Goal: Download file/media

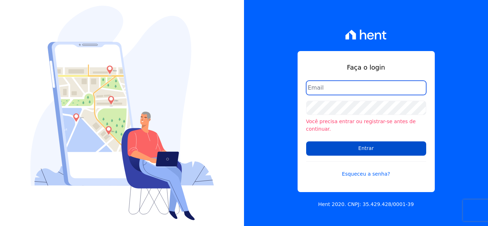
type input "[PERSON_NAME][EMAIL_ADDRESS][DOMAIN_NAME]"
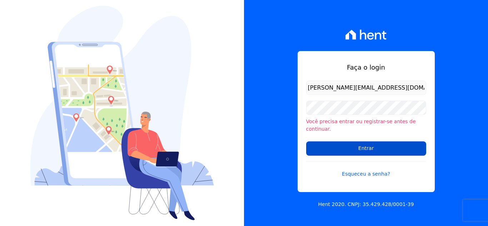
click at [365, 145] on input "Entrar" at bounding box center [366, 148] width 120 height 14
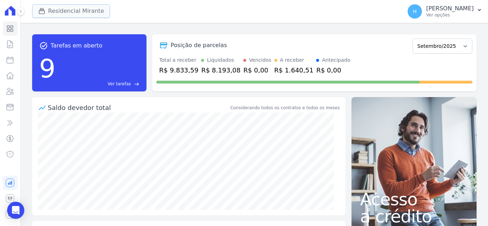
click at [43, 13] on icon "button" at bounding box center [41, 10] width 7 height 7
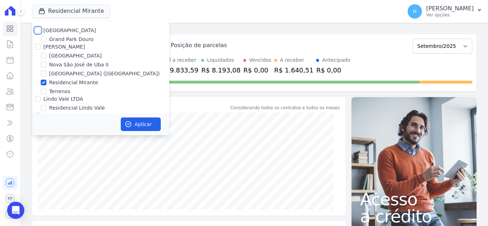
click at [35, 30] on input "[GEOGRAPHIC_DATA]" at bounding box center [38, 30] width 6 height 6
checkbox input "true"
click at [36, 44] on input "[PERSON_NAME]" at bounding box center [38, 47] width 6 height 6
checkbox input "true"
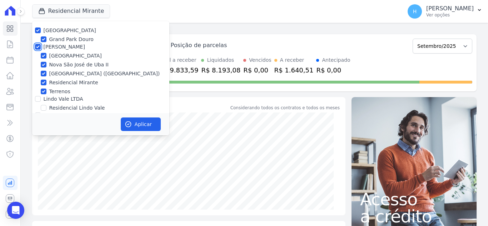
checkbox input "true"
click at [39, 98] on input "Lindo Vale LTDA" at bounding box center [38, 99] width 6 height 6
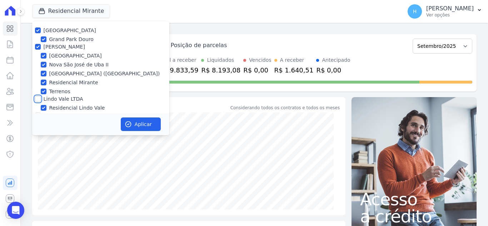
checkbox input "true"
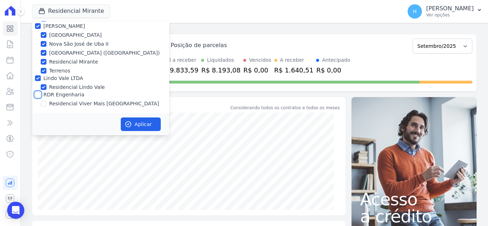
click at [39, 96] on input "RDR Engenharia" at bounding box center [38, 95] width 6 height 6
checkbox input "true"
click at [134, 122] on button "Aplicar" at bounding box center [141, 124] width 40 height 14
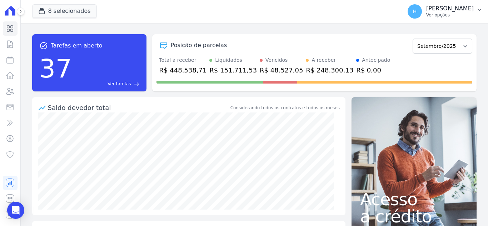
click at [461, 14] on p "Ver opções" at bounding box center [449, 15] width 47 height 6
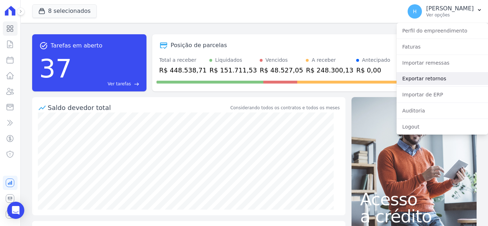
click at [443, 77] on link "Exportar retornos" at bounding box center [441, 78] width 91 height 13
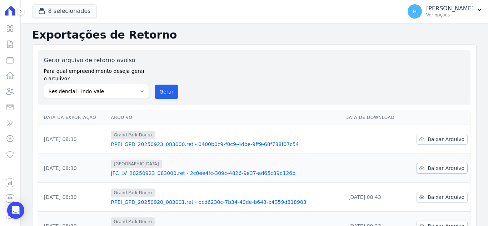
click at [440, 169] on span "Baixar Arquivo" at bounding box center [445, 168] width 37 height 7
click at [296, 64] on div "Gerar arquivo de retorno avulso Para qual empreendimento deseja gerar o arquivo…" at bounding box center [254, 77] width 421 height 43
click at [423, 140] on link "Baixar Arquivo" at bounding box center [441, 139] width 51 height 11
